Goal: Task Accomplishment & Management: Manage account settings

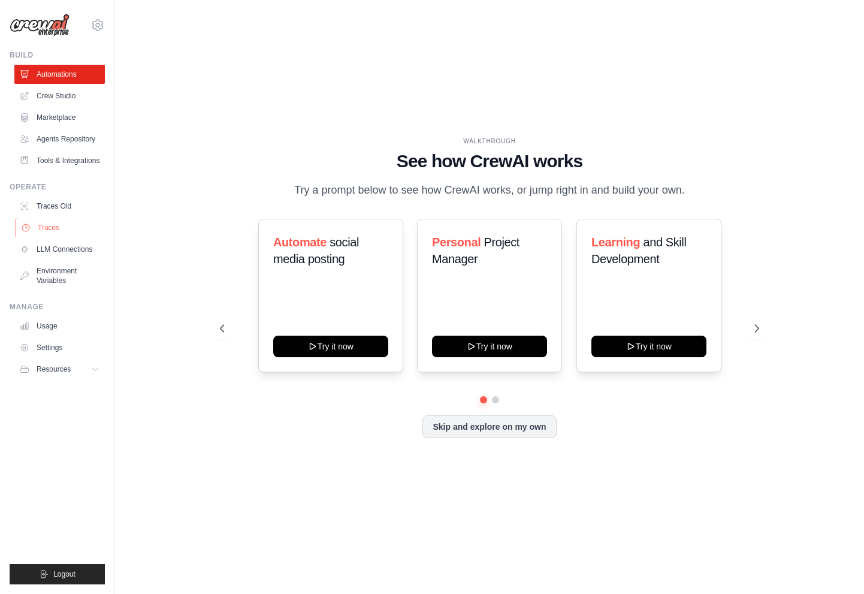
click at [72, 223] on link "Traces" at bounding box center [61, 227] width 91 height 19
click at [63, 347] on link "Settings" at bounding box center [61, 347] width 91 height 19
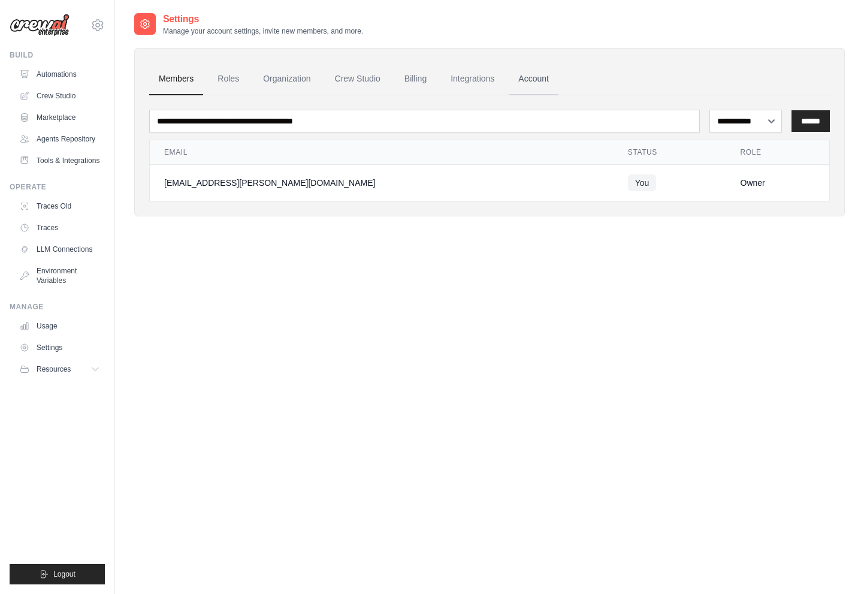
click at [531, 83] on link "Account" at bounding box center [534, 79] width 50 height 32
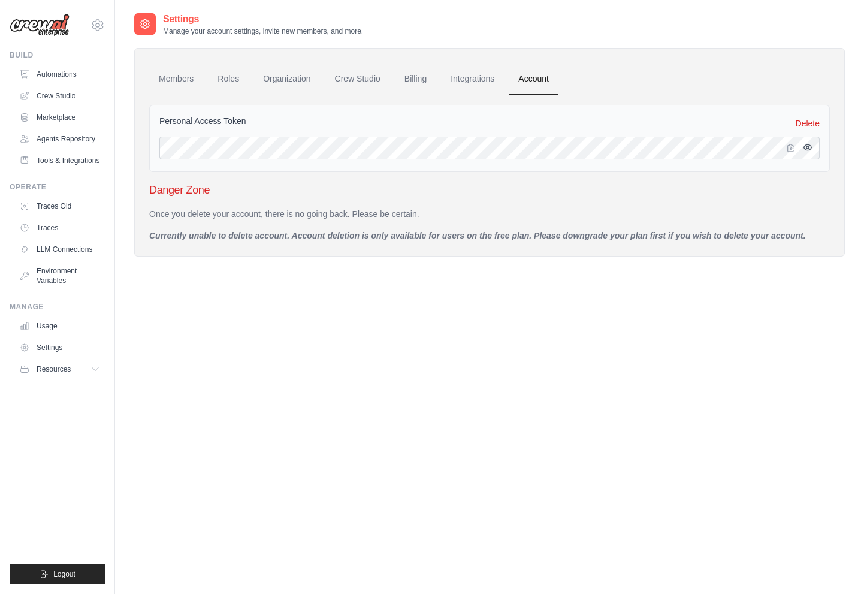
click at [808, 149] on icon "button" at bounding box center [808, 147] width 2 height 2
